Goal: Task Accomplishment & Management: Manage account settings

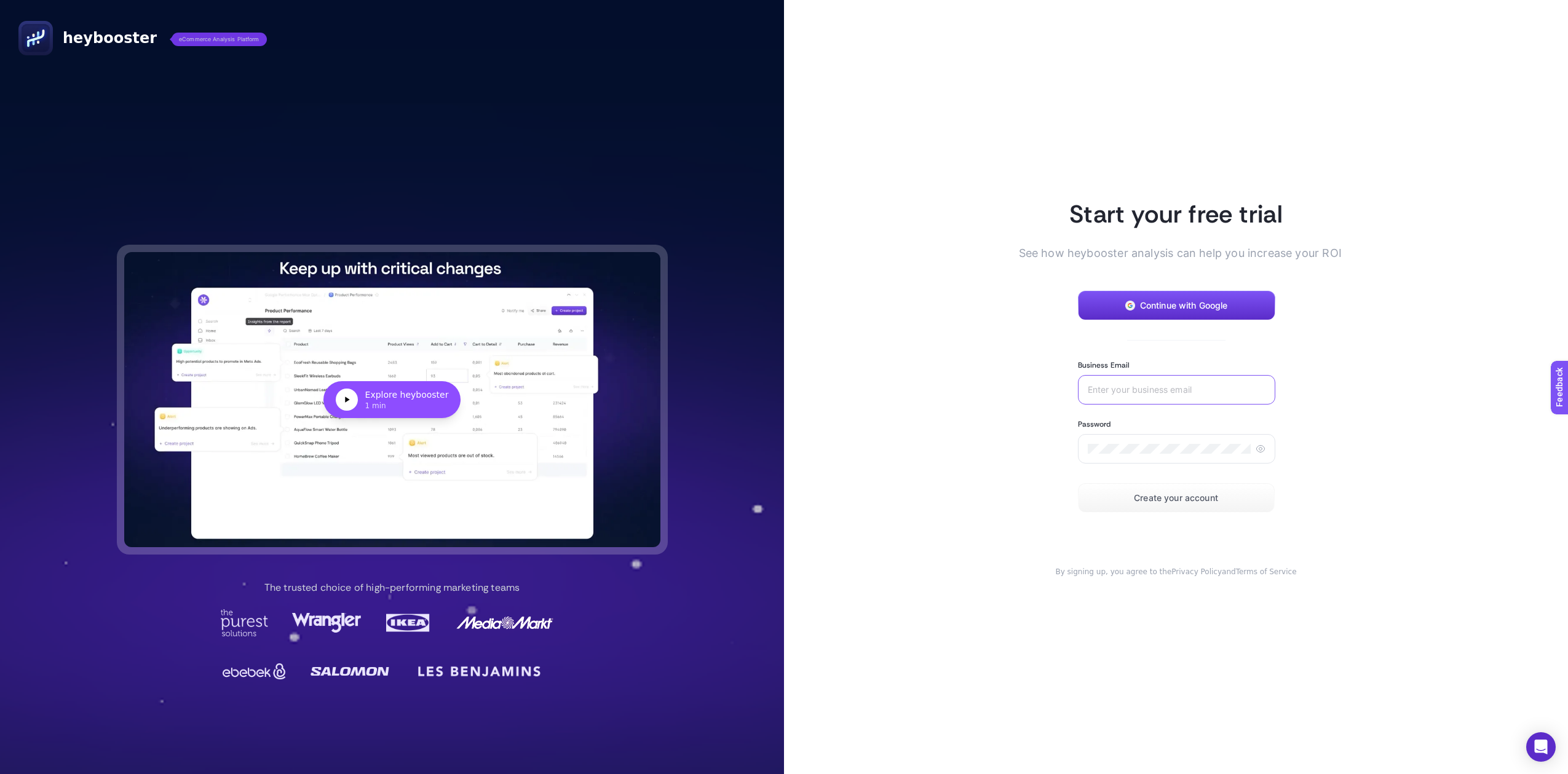
click at [1122, 391] on input "Business Email" at bounding box center [1176, 389] width 178 height 10
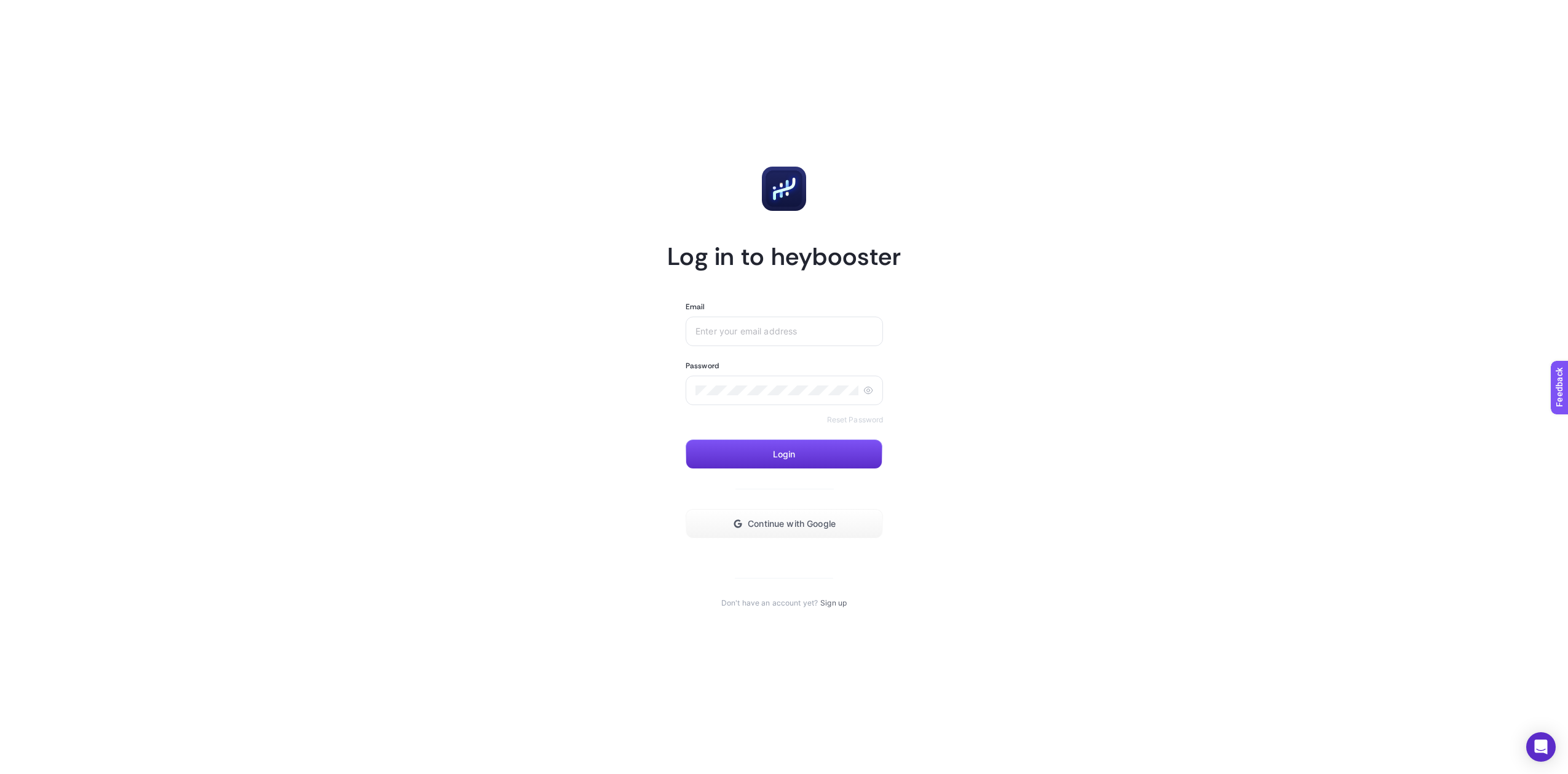
click at [740, 299] on section "Log in to heybooster Email Password Reset Password Login Continue with Google D…" at bounding box center [783, 387] width 234 height 441
click at [733, 332] on input "Email" at bounding box center [784, 331] width 178 height 10
